Goal: Book appointment/travel/reservation

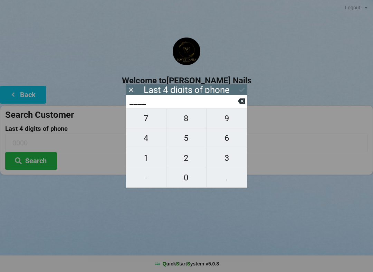
click at [192, 122] on span "8" at bounding box center [186, 118] width 40 height 14
type input "8___"
click at [225, 159] on span "3" at bounding box center [226, 158] width 40 height 14
type input "83__"
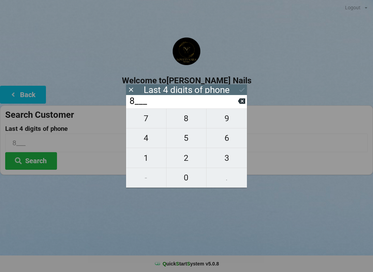
type input "83__"
click at [192, 165] on span "2" at bounding box center [186, 158] width 40 height 14
type input "832_"
click at [153, 123] on span "7" at bounding box center [146, 118] width 40 height 14
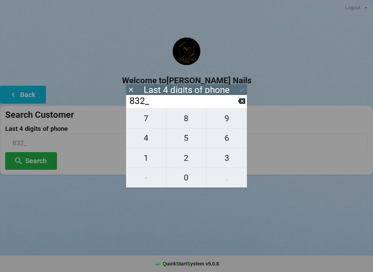
type input "8327"
click at [228, 116] on div "7 8 9 4 5 6 1 2 3 - 0 ." at bounding box center [186, 148] width 121 height 79
click at [150, 150] on div "7 8 9 4 5 6 1 2 3 - 0 ." at bounding box center [186, 148] width 121 height 79
click at [237, 105] on input "8327" at bounding box center [183, 101] width 109 height 11
click at [230, 104] on input "8327" at bounding box center [183, 101] width 109 height 11
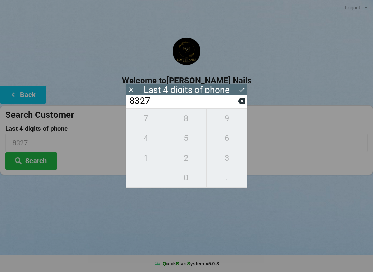
click at [231, 104] on input "8327" at bounding box center [183, 101] width 109 height 11
click at [232, 102] on input "8327" at bounding box center [183, 101] width 109 height 11
click at [231, 104] on input "8327" at bounding box center [183, 101] width 109 height 11
click at [169, 104] on input "8327" at bounding box center [183, 101] width 109 height 11
click at [166, 107] on input "8327" at bounding box center [183, 101] width 109 height 11
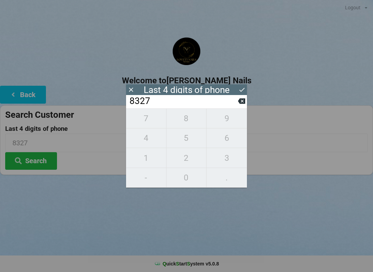
click at [239, 104] on icon at bounding box center [241, 102] width 7 height 6
click at [240, 104] on icon at bounding box center [241, 102] width 7 height 6
click at [240, 102] on icon at bounding box center [241, 102] width 7 height 6
click at [238, 101] on icon at bounding box center [241, 101] width 7 height 7
type input "____"
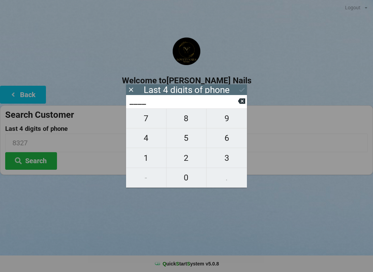
click at [238, 101] on icon at bounding box center [241, 101] width 7 height 7
click at [151, 118] on span "7" at bounding box center [146, 118] width 40 height 14
type input "7___"
click at [225, 138] on span "6" at bounding box center [226, 138] width 40 height 14
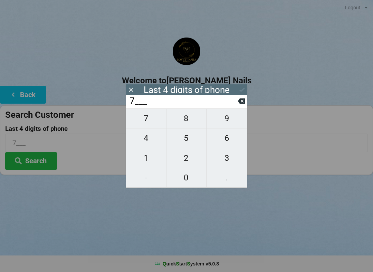
type input "76__"
click at [186, 179] on span "0" at bounding box center [186, 178] width 40 height 14
type input "760_"
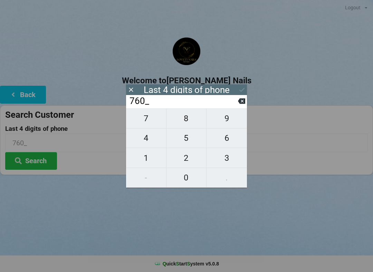
click at [192, 160] on span "2" at bounding box center [186, 158] width 40 height 14
type input "7602"
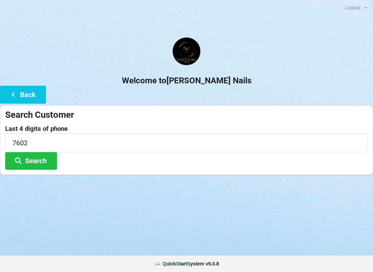
click at [238, 82] on h2 "Welcome to [PERSON_NAME] Nails" at bounding box center [186, 81] width 373 height 11
click at [40, 160] on button "Search" at bounding box center [31, 161] width 52 height 18
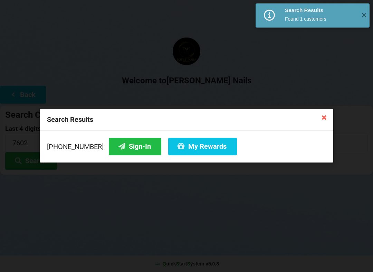
click at [118, 155] on button "Sign-In" at bounding box center [135, 147] width 52 height 18
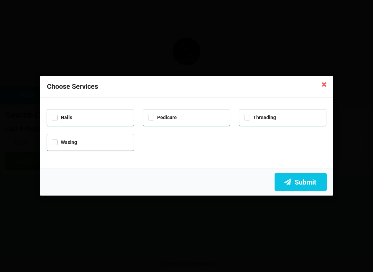
click at [202, 118] on div "Pedicure" at bounding box center [186, 117] width 77 height 8
checkbox input "true"
click at [314, 188] on button "Submit" at bounding box center [300, 182] width 52 height 18
